Goal: Check status: Check status

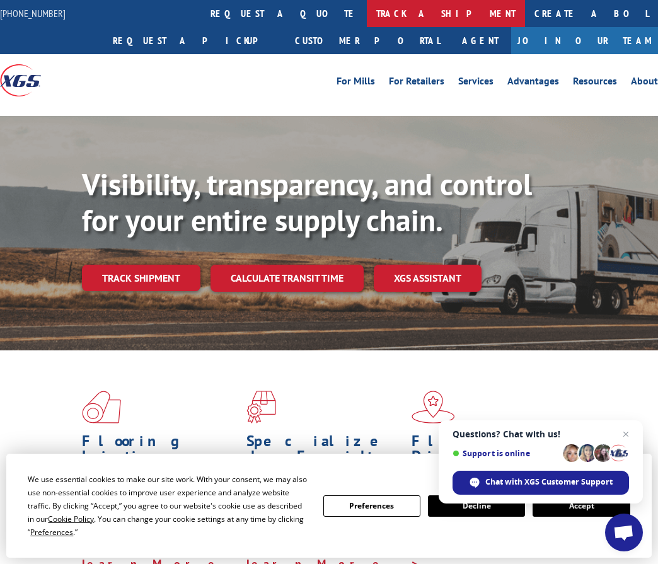
click at [367, 13] on link "track a shipment" at bounding box center [446, 13] width 158 height 27
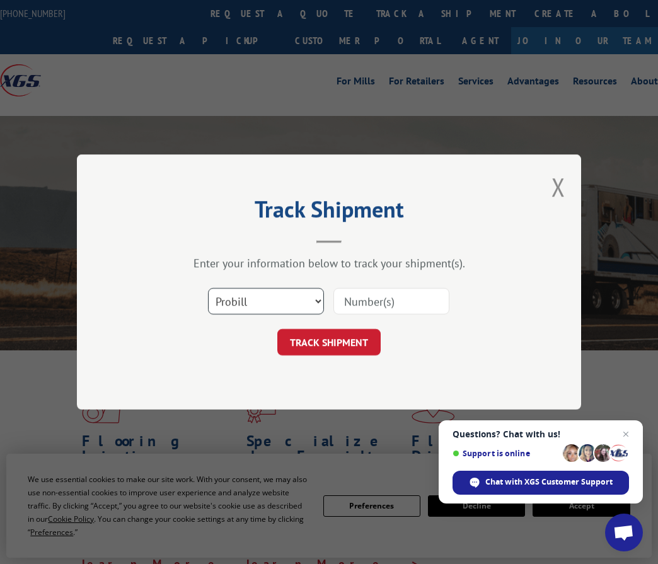
click at [264, 300] on select "Select category... Probill BOL PO" at bounding box center [266, 301] width 116 height 26
select select "po"
click at [208, 288] on select "Select category... Probill BOL PO" at bounding box center [266, 301] width 116 height 26
click at [367, 300] on input at bounding box center [391, 301] width 116 height 26
type input "44505679"
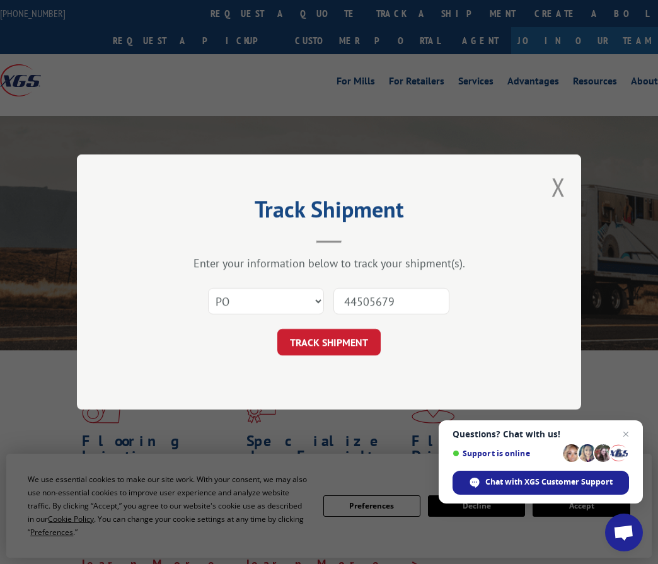
click button "TRACK SHIPMENT" at bounding box center [328, 342] width 103 height 26
